Goal: Information Seeking & Learning: Learn about a topic

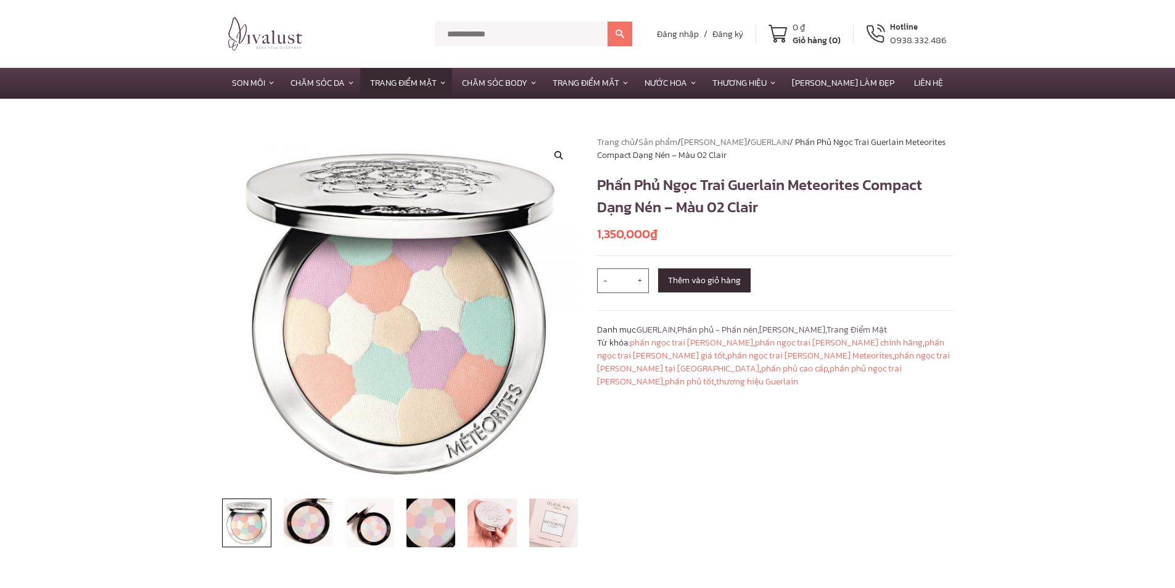
click at [62, 376] on section "🔍 Trang chủ / Sản phẩm / Thương Hiệu / GUERLAIN / Phấn Phủ Ngọc Trai Guerlain M…" at bounding box center [587, 350] width 1175 height 503
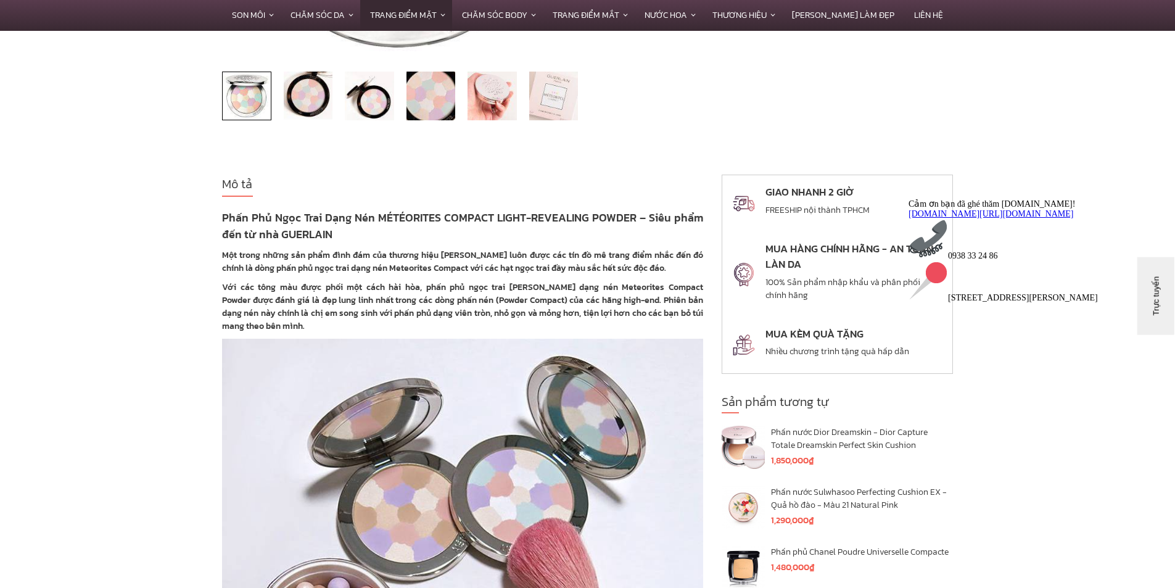
scroll to position [370, 0]
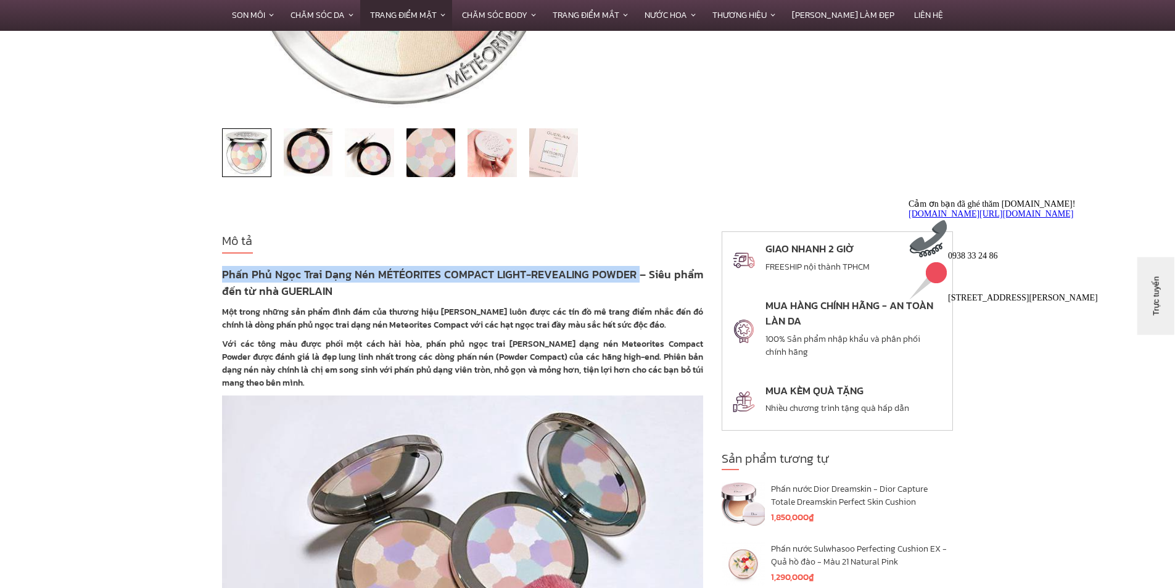
drag, startPoint x: 223, startPoint y: 271, endPoint x: 640, endPoint y: 278, distance: 416.3
click at [640, 278] on strong "Phấn Phủ Ngọc Trai Dạng Nén MÉTÉORITES COMPACT LIGHT-REVEALING POWDER – Siêu ph…" at bounding box center [462, 282] width 481 height 33
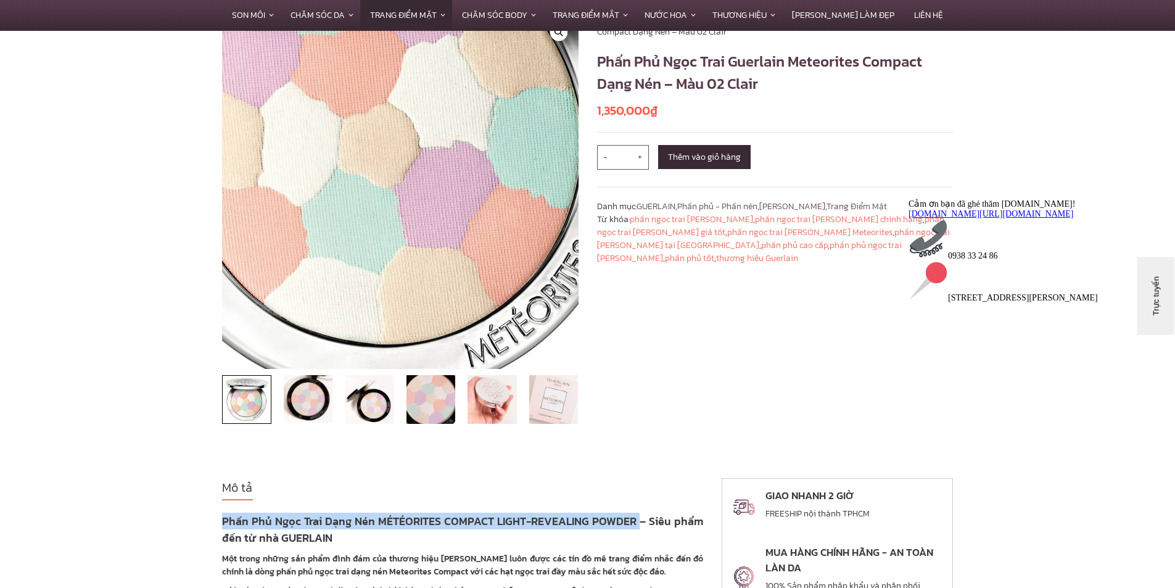
scroll to position [0, 0]
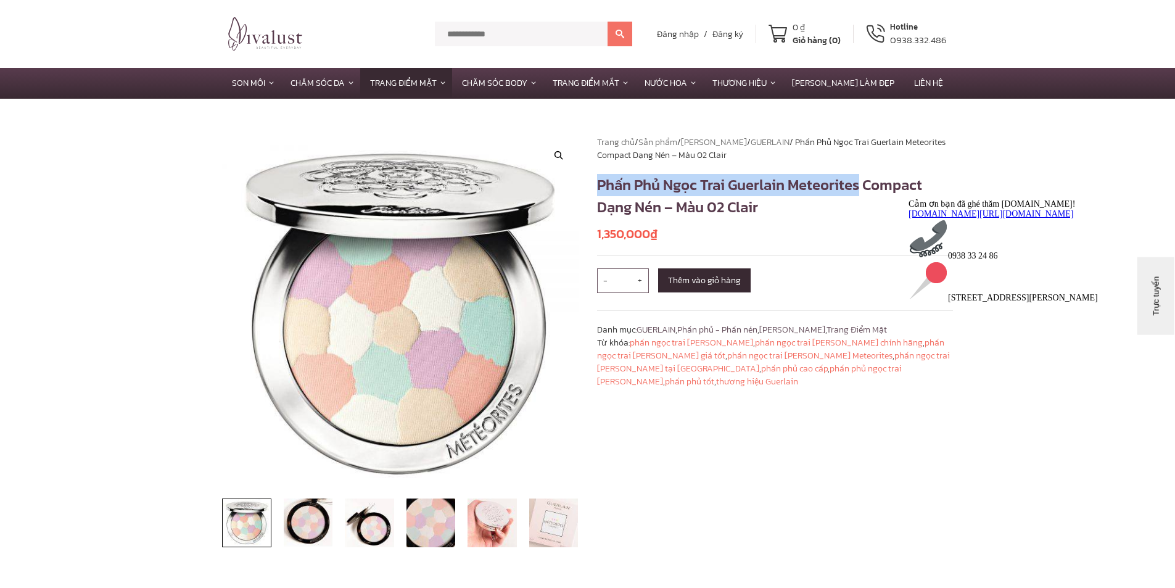
drag, startPoint x: 596, startPoint y: 185, endPoint x: 860, endPoint y: 195, distance: 264.1
click at [860, 195] on div "Trang chủ / Sản phẩm / Thương Hiệu / GUERLAIN / Phấn Phủ Ngọc Trai Guerlain Met…" at bounding box center [775, 350] width 375 height 429
copy h1 "Phấn Phủ Ngọc Trai Guerlain Meteorites"
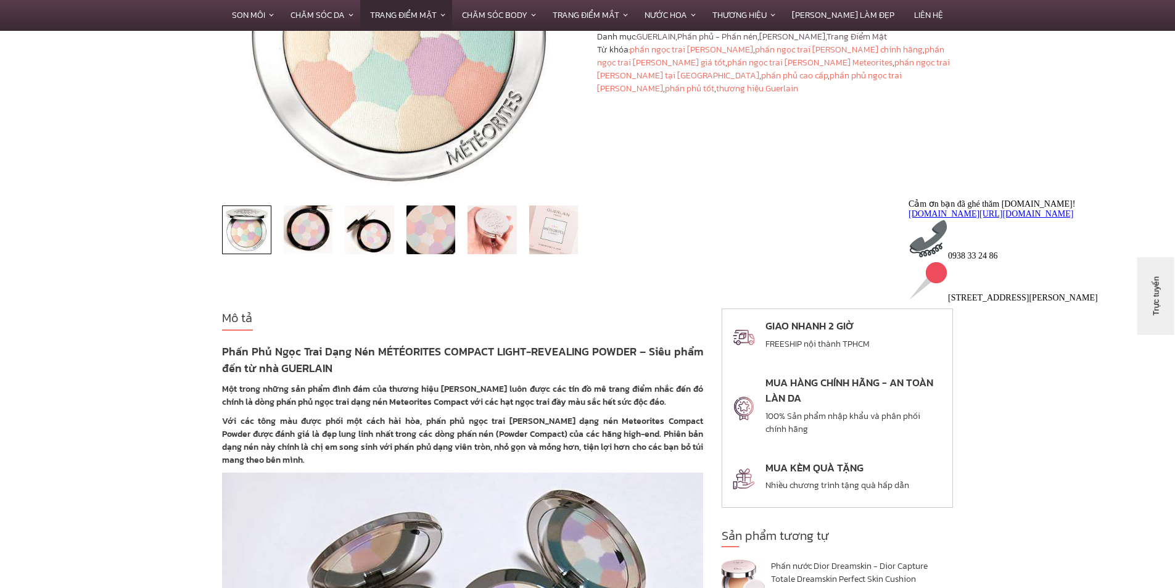
scroll to position [308, 0]
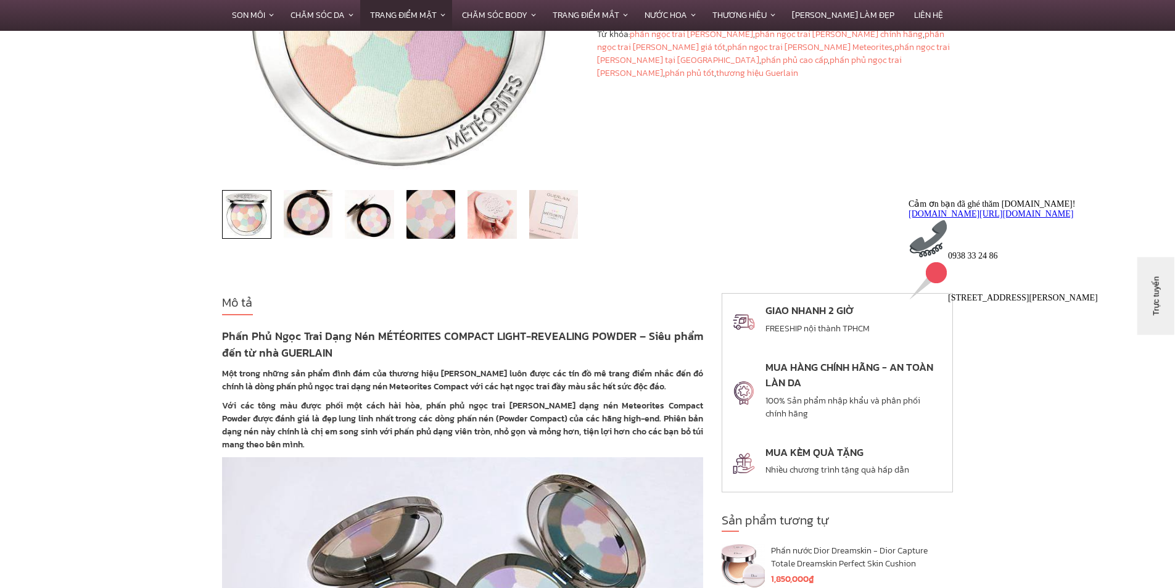
drag, startPoint x: 651, startPoint y: 334, endPoint x: 680, endPoint y: 352, distance: 34.3
click at [680, 352] on h3 "Phấn Phủ Ngọc Trai Dạng Nén MÉTÉORITES COMPACT LIGHT-REVEALING POWDER – Siêu ph…" at bounding box center [462, 343] width 481 height 33
copy strong "Siêu phẩm đến từ nhà GUERLAIN"
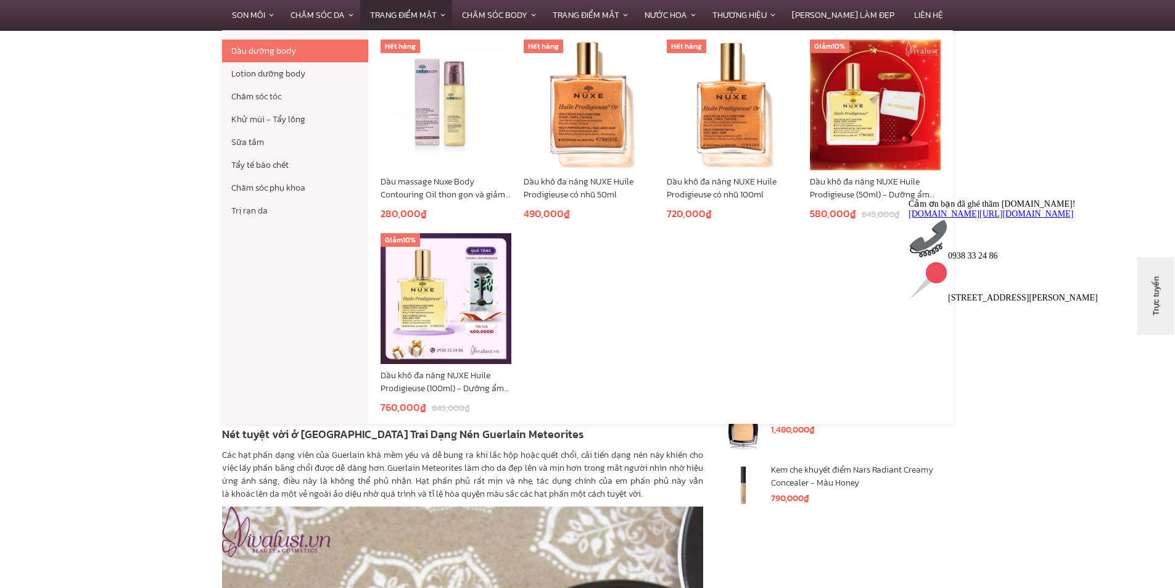
scroll to position [1789, 0]
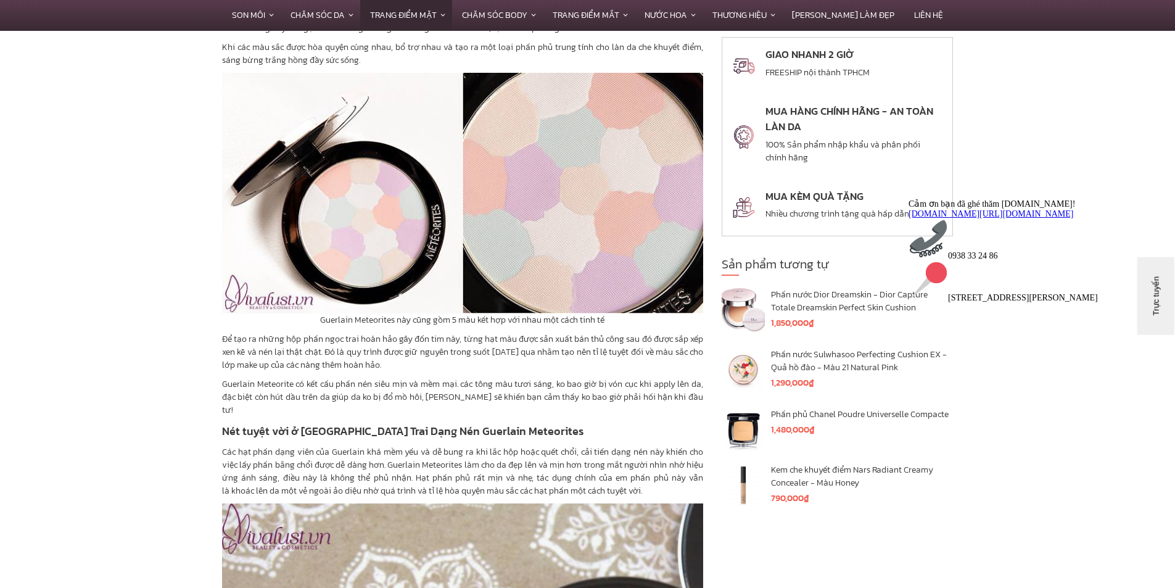
click at [8, 443] on section "Mô tả Phấn Phủ Ngọc Trai Dạng Nén MÉTÉORITES COMPACT LIGHT-REVEALING POWDER – S…" at bounding box center [587, 522] width 1175 height 3419
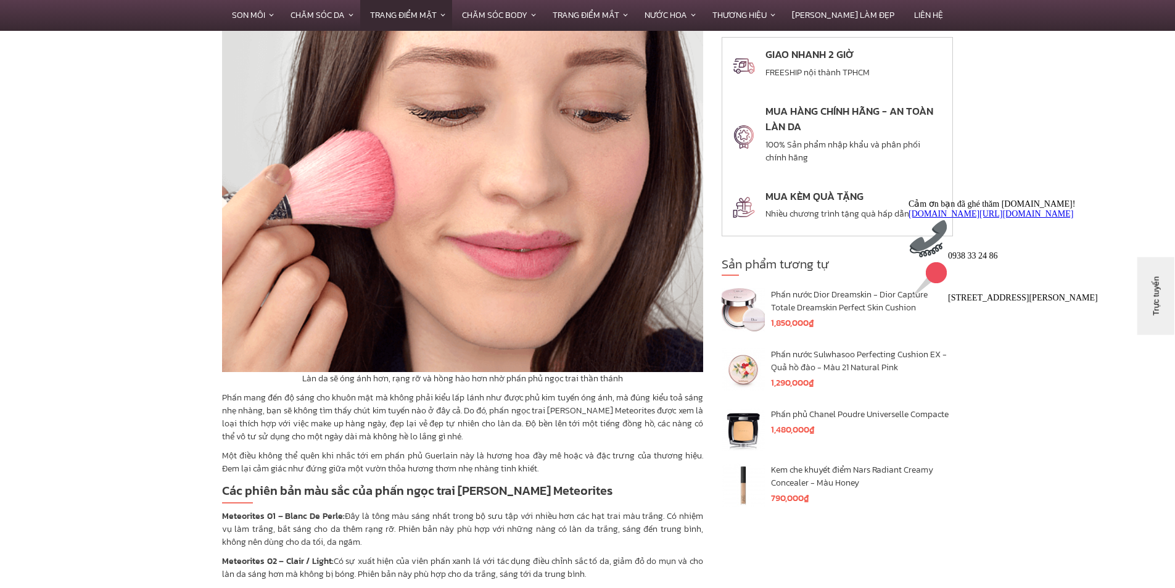
scroll to position [2714, 0]
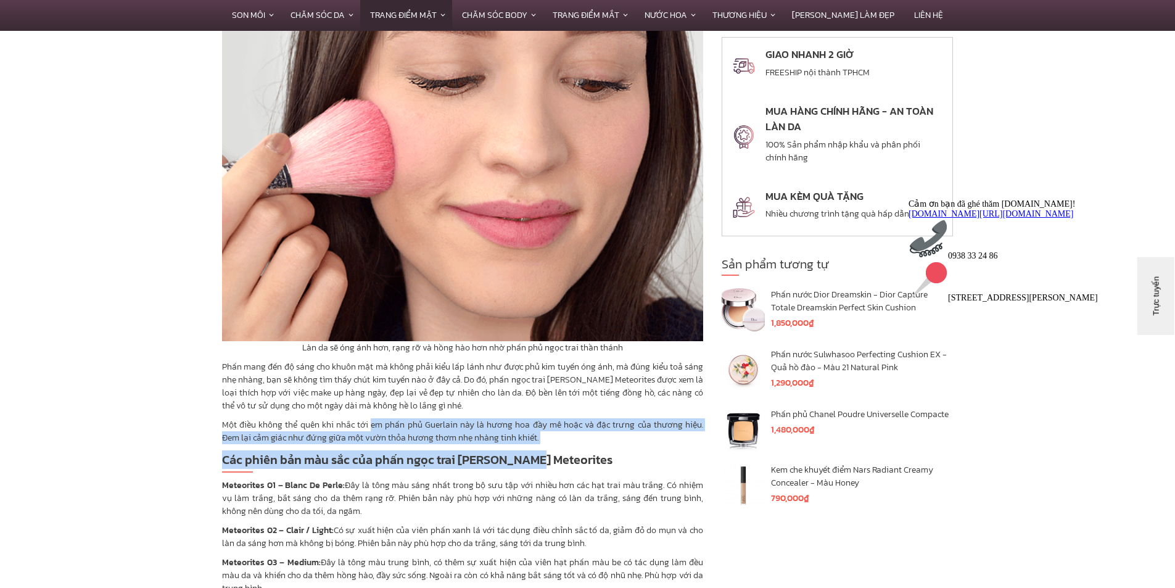
drag, startPoint x: 373, startPoint y: 407, endPoint x: 532, endPoint y: 438, distance: 162.8
click at [532, 450] on strong "Các phiên bản màu sắc của phấn ngọc trai [PERSON_NAME] Meteorites" at bounding box center [417, 459] width 390 height 19
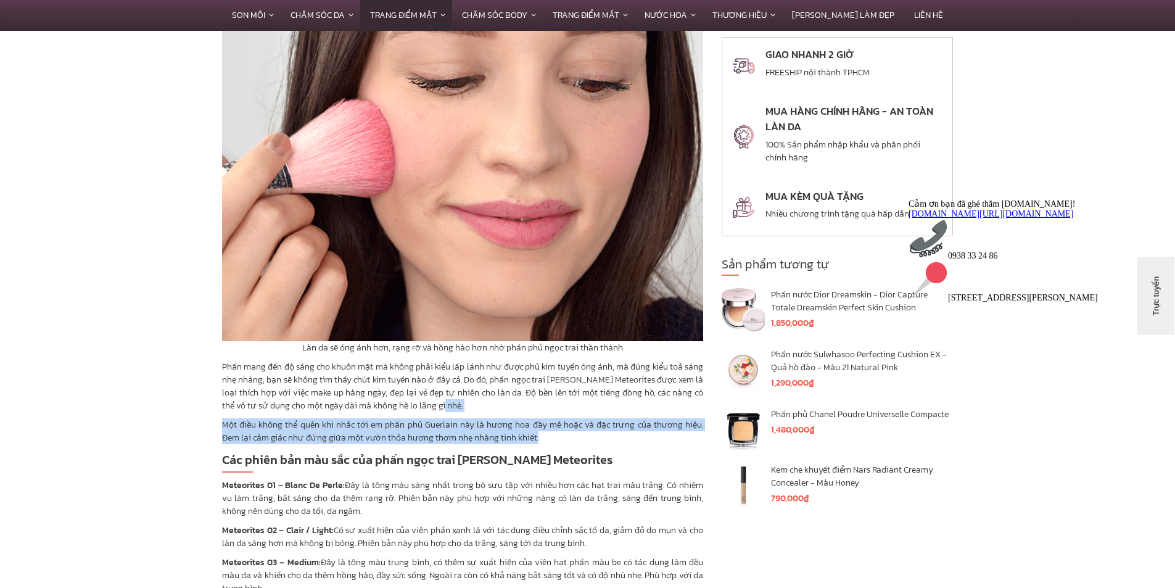
drag, startPoint x: 565, startPoint y: 416, endPoint x: 440, endPoint y: 396, distance: 126.7
click at [440, 396] on p "Phấn mang đến độ sáng cho khuôn mặt mà không phải kiểu lấp lánh như được phủ ki…" at bounding box center [462, 386] width 481 height 52
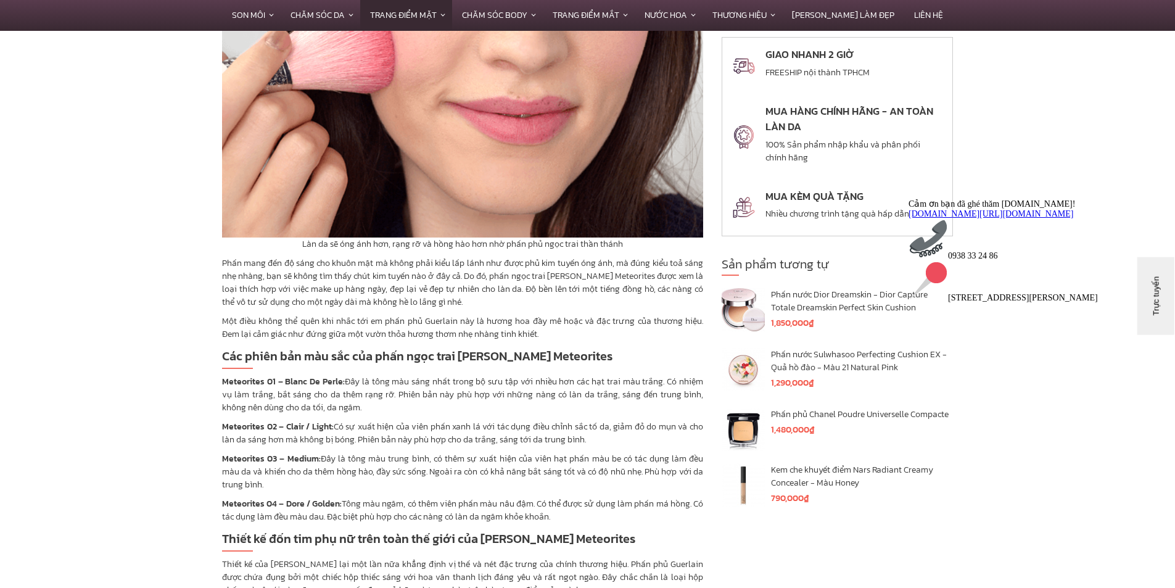
scroll to position [2837, 0]
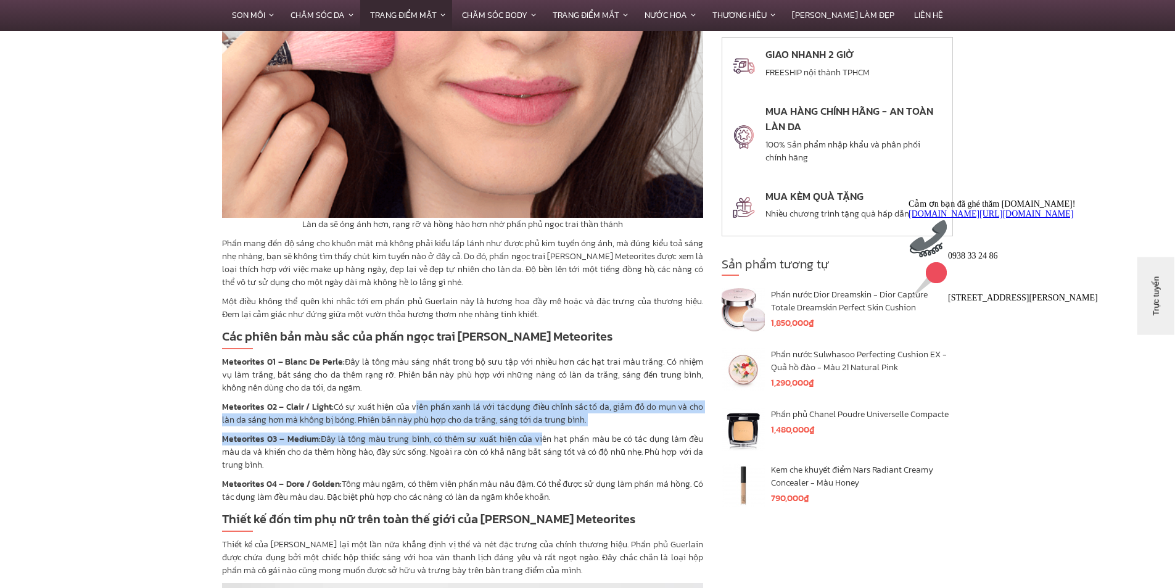
drag, startPoint x: 414, startPoint y: 397, endPoint x: 538, endPoint y: 420, distance: 126.0
click at [538, 432] on p "Meteorites 03 – Medium: Đây là tông màu trung bình, có thêm sự xuất hiện của vi…" at bounding box center [462, 451] width 481 height 39
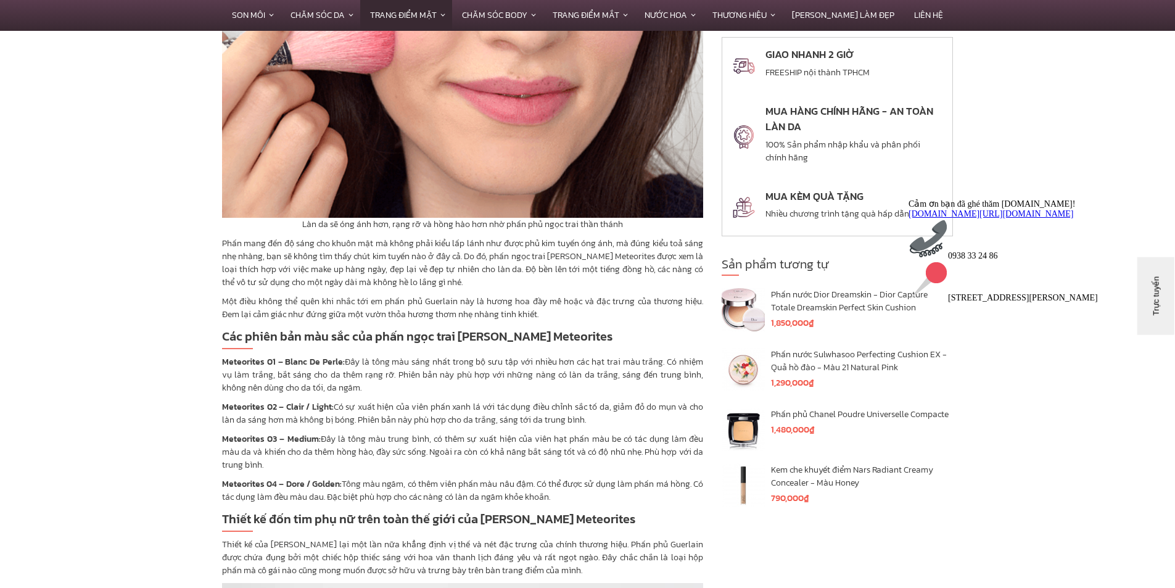
scroll to position [2899, 0]
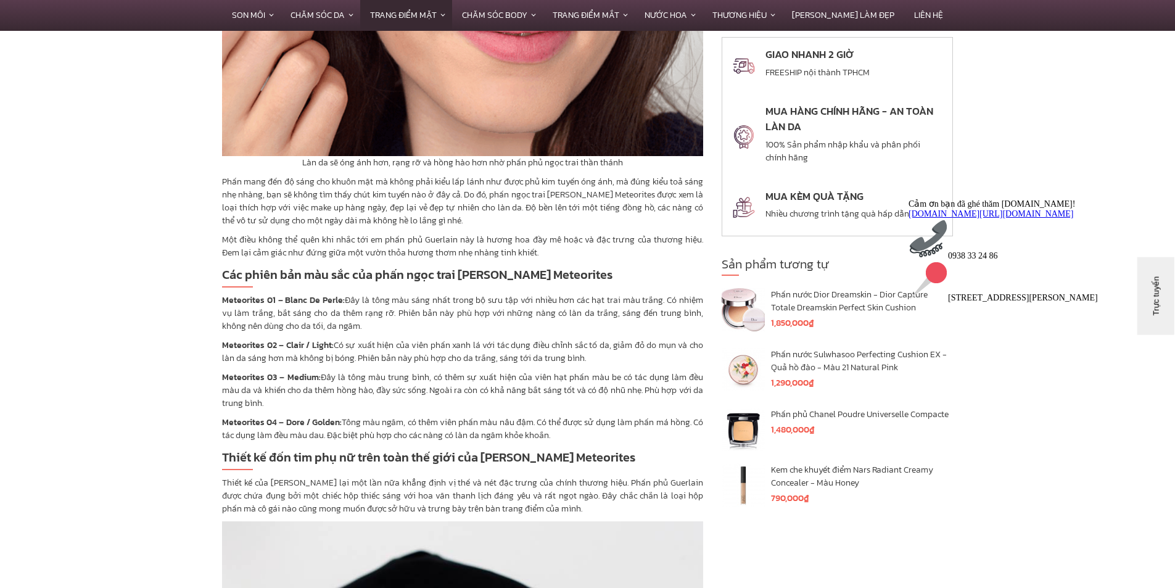
drag, startPoint x: 485, startPoint y: 414, endPoint x: 575, endPoint y: 421, distance: 89.7
click at [575, 421] on p "Meteorites 04 – Dore / Golden: Tông màu ngăm, có thêm viên phấn màu nâu đậm. Có…" at bounding box center [462, 429] width 481 height 26
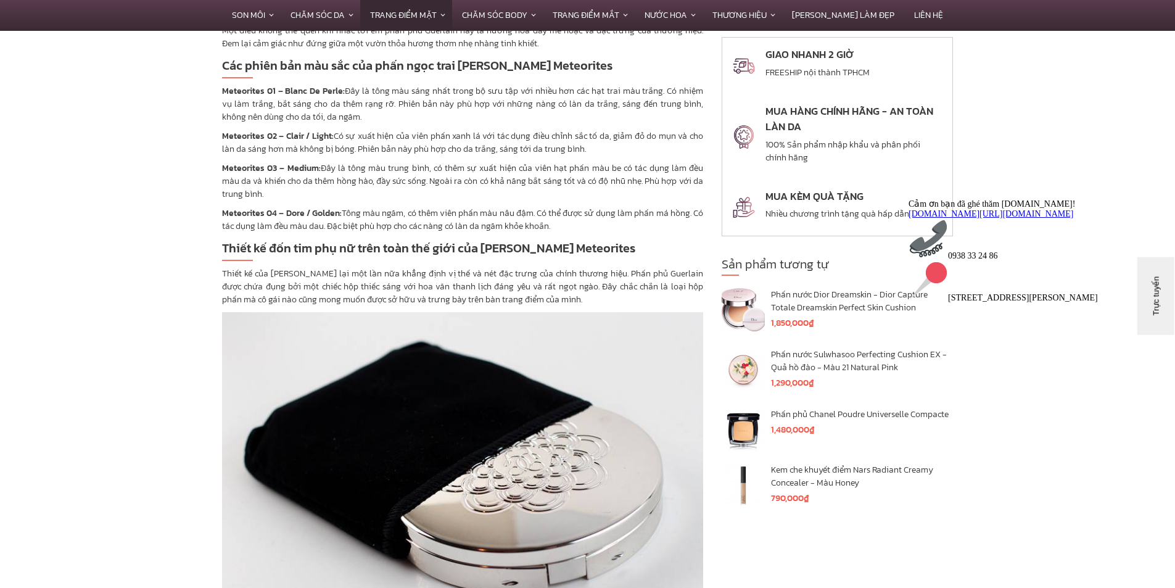
scroll to position [3145, 0]
